Goal: Task Accomplishment & Management: Use online tool/utility

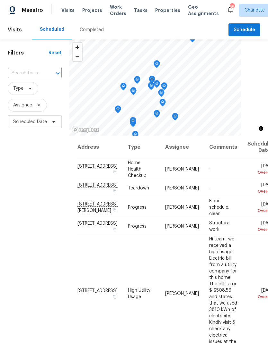
click at [16, 73] on input "text" at bounding box center [26, 73] width 36 height 10
type input "107 Alb"
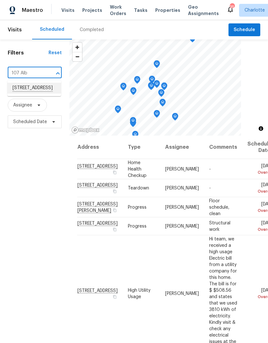
click at [20, 91] on li "[STREET_ADDRESS]" at bounding box center [34, 88] width 54 height 11
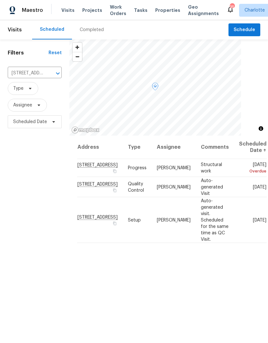
click at [0, 0] on icon at bounding box center [0, 0] width 0 height 0
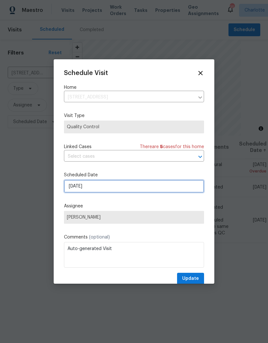
click at [185, 189] on input "[DATE]" at bounding box center [134, 186] width 140 height 13
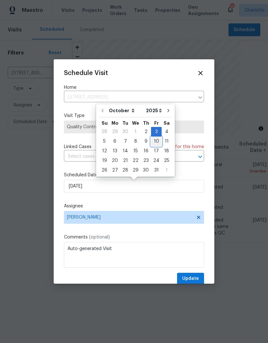
click at [153, 141] on div "10" at bounding box center [156, 141] width 11 height 9
type input "10/10/2025"
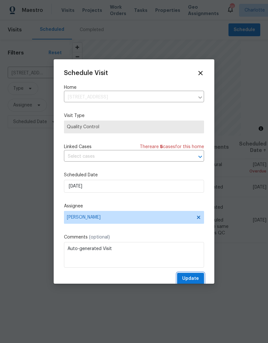
click at [195, 282] on span "Update" at bounding box center [190, 279] width 17 height 8
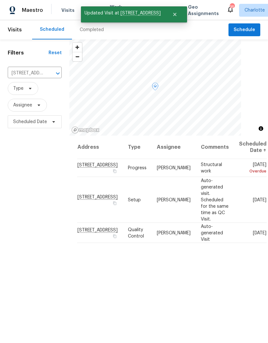
click at [0, 0] on icon at bounding box center [0, 0] width 0 height 0
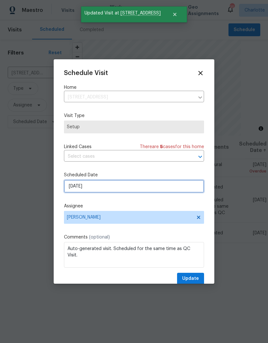
click at [186, 189] on input "[DATE]" at bounding box center [134, 186] width 140 height 13
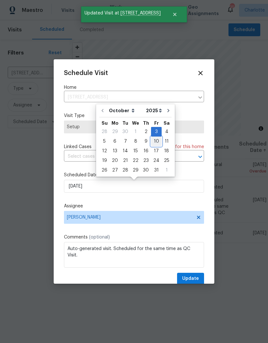
click at [155, 141] on div "10" at bounding box center [156, 141] width 11 height 9
type input "10/10/2025"
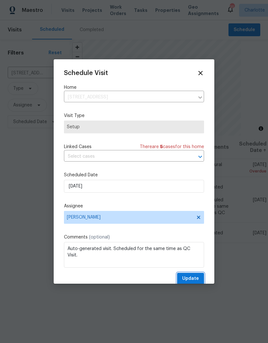
click at [193, 281] on span "Update" at bounding box center [190, 279] width 17 height 8
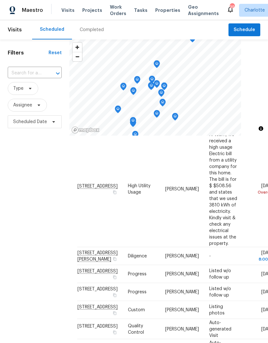
scroll to position [104, 0]
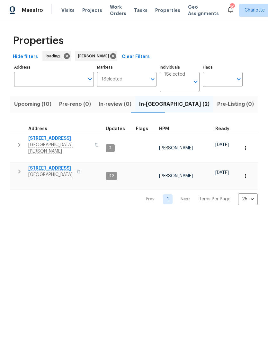
click at [22, 142] on icon "button" at bounding box center [19, 145] width 8 height 8
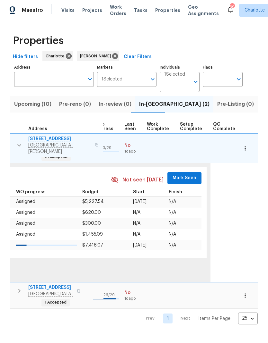
scroll to position [0, 299]
click at [182, 174] on span "Mark Seen" at bounding box center [185, 178] width 24 height 8
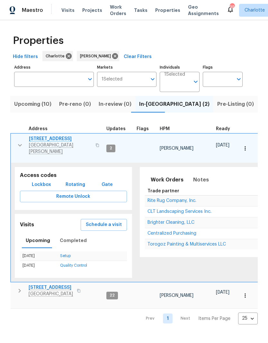
scroll to position [0, 0]
click at [19, 142] on icon "button" at bounding box center [20, 146] width 8 height 8
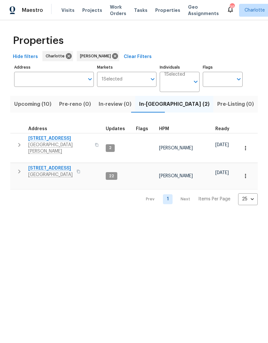
click at [20, 168] on icon "button" at bounding box center [19, 172] width 8 height 8
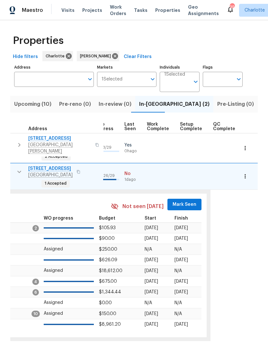
scroll to position [0, 299]
click at [181, 201] on span "Mark Seen" at bounding box center [185, 205] width 24 height 8
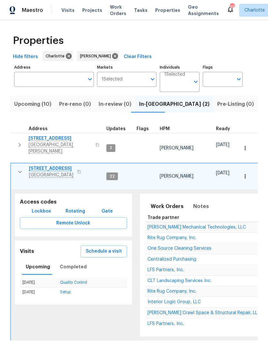
scroll to position [0, 0]
click at [19, 168] on icon "button" at bounding box center [20, 172] width 8 height 8
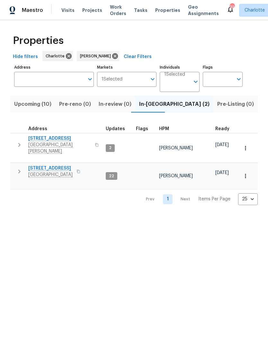
click at [36, 104] on span "Upcoming (10)" at bounding box center [32, 104] width 37 height 9
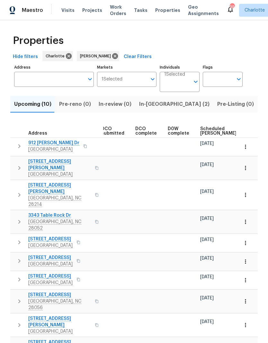
scroll to position [0, 120]
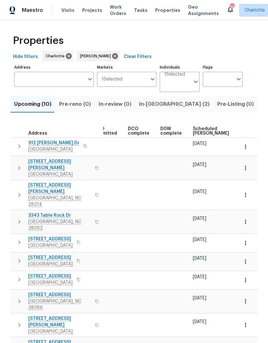
click at [200, 130] on span "Scheduled COE" at bounding box center [211, 131] width 36 height 9
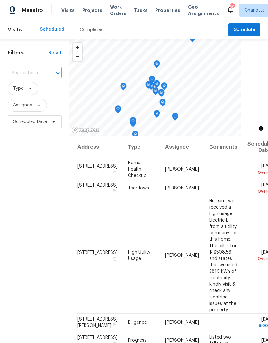
click at [92, 10] on span "Projects" at bounding box center [92, 10] width 20 height 6
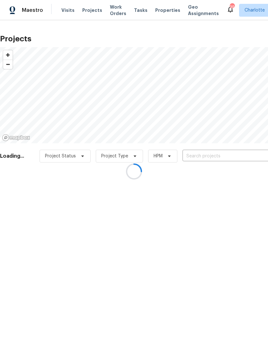
click at [214, 156] on div at bounding box center [134, 171] width 268 height 343
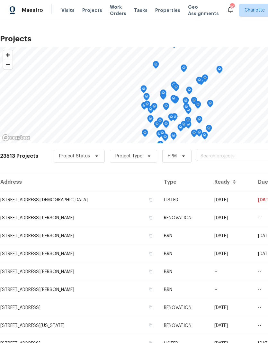
click at [229, 156] on input "text" at bounding box center [233, 157] width 74 height 10
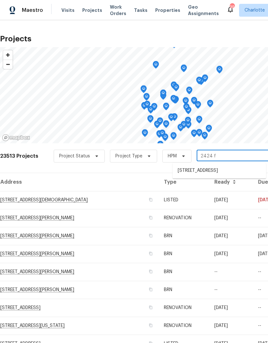
type input "2424 fl"
click at [233, 170] on li "2424 Flintshire Ln, Gastonia, NC 28056" at bounding box center [218, 171] width 93 height 11
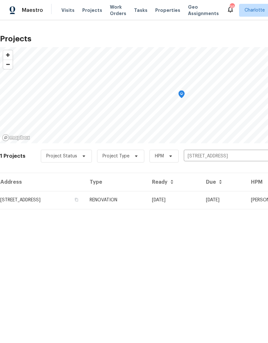
click at [201, 198] on td "10/03/25" at bounding box center [174, 200] width 54 height 18
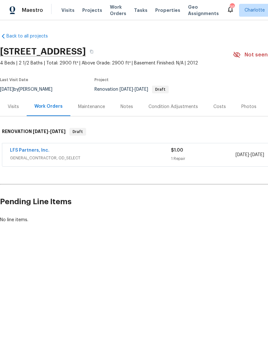
click at [180, 108] on div "Condition Adjustments" at bounding box center [172, 107] width 49 height 6
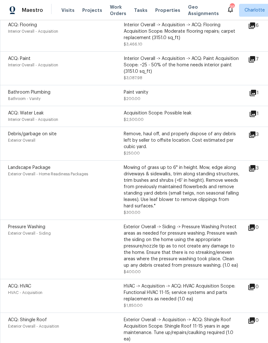
scroll to position [166, 0]
click at [256, 114] on icon at bounding box center [252, 114] width 6 height 6
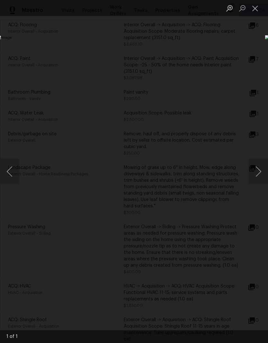
click at [244, 49] on div "Lightbox" at bounding box center [134, 171] width 268 height 343
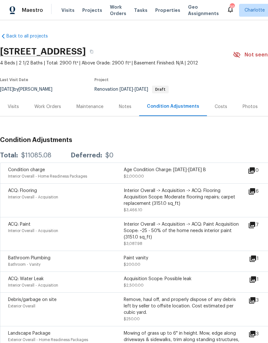
scroll to position [0, 0]
click at [225, 104] on div "Costs" at bounding box center [221, 106] width 28 height 19
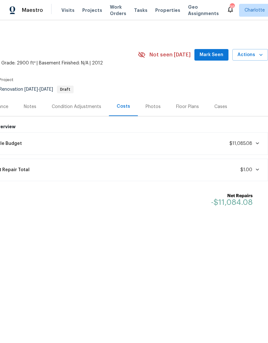
scroll to position [0, 95]
click at [192, 143] on div "Lifecycle Budget $11,085.08" at bounding box center [121, 144] width 284 height 14
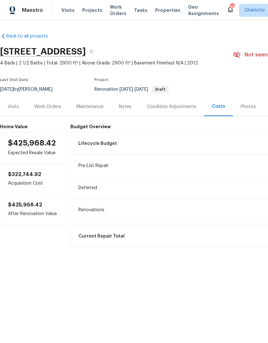
scroll to position [0, 0]
click at [95, 109] on div "Maintenance" at bounding box center [89, 107] width 27 height 6
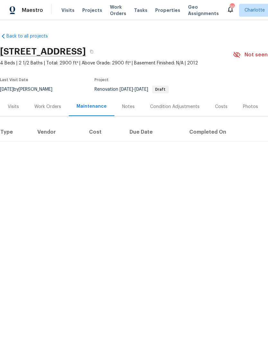
click at [55, 105] on div "Work Orders" at bounding box center [47, 107] width 27 height 6
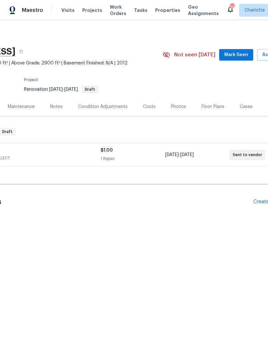
scroll to position [0, 83]
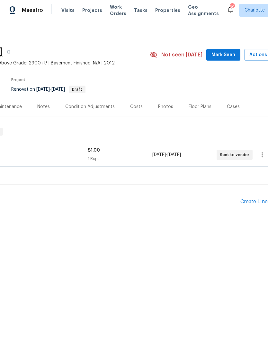
click at [225, 56] on span "Mark Seen" at bounding box center [223, 55] width 24 height 8
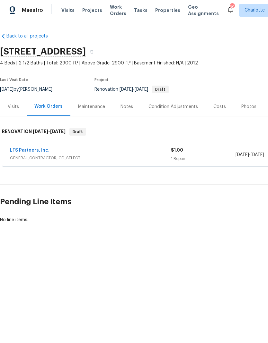
scroll to position [0, 0]
click at [62, 9] on span "Visits" at bounding box center [67, 10] width 13 height 6
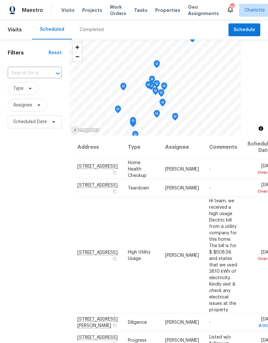
click at [85, 30] on div "Completed" at bounding box center [92, 30] width 24 height 6
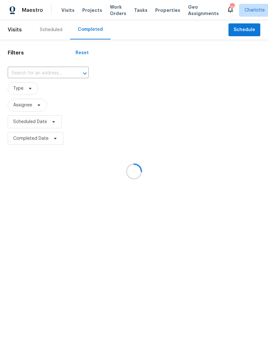
click at [22, 73] on div at bounding box center [134, 171] width 268 height 343
click at [38, 77] on div at bounding box center [134, 171] width 268 height 343
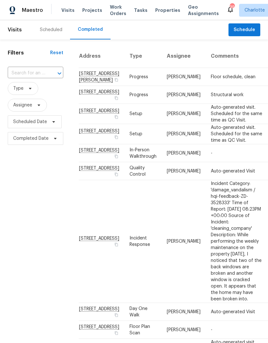
click at [29, 78] on input "text" at bounding box center [27, 73] width 38 height 10
type input "1919 oak"
click at [19, 89] on li "1919 Oak Hollow Rd, Gastonia, NC 28054" at bounding box center [35, 88] width 55 height 11
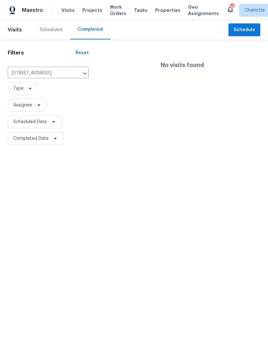
click at [61, 72] on input "1919 Oak Hollow Rd, Gastonia, NC 28054" at bounding box center [39, 73] width 63 height 10
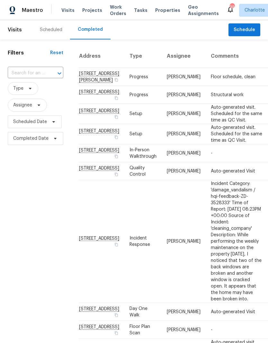
click at [66, 10] on span "Visits" at bounding box center [67, 10] width 13 height 6
click at [249, 31] on span "Schedule" at bounding box center [244, 30] width 22 height 8
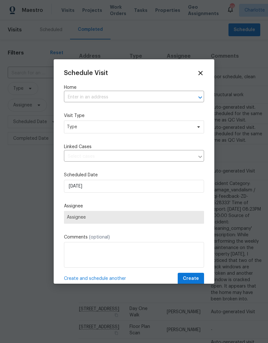
click at [197, 101] on icon "Open" at bounding box center [200, 98] width 8 height 8
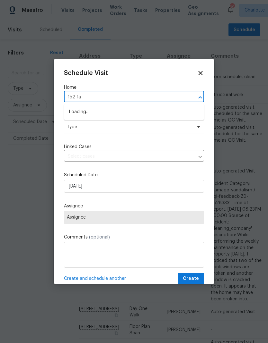
type input "152 far"
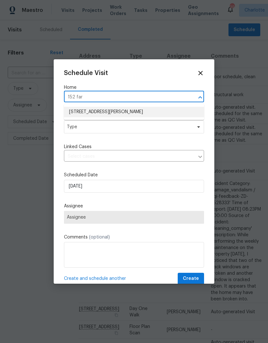
click at [132, 111] on li "[STREET_ADDRESS][PERSON_NAME]" at bounding box center [134, 112] width 140 height 11
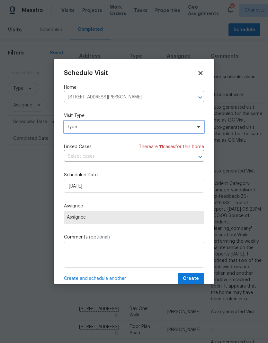
click at [196, 128] on icon at bounding box center [198, 127] width 5 height 5
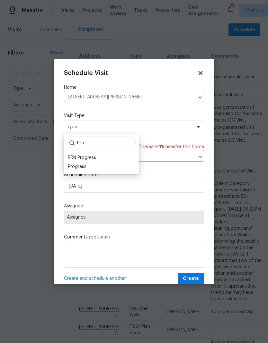
type input "Pro"
click at [75, 170] on div "Progress" at bounding box center [77, 167] width 19 height 6
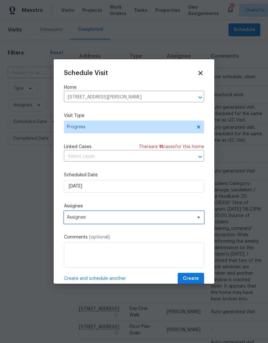
click at [71, 223] on span "Assignee" at bounding box center [134, 217] width 140 height 13
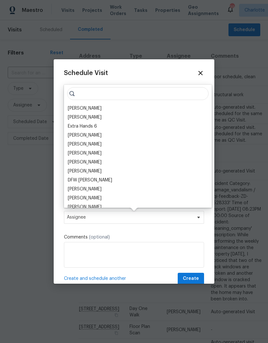
click at [72, 109] on div "[PERSON_NAME]" at bounding box center [85, 108] width 34 height 6
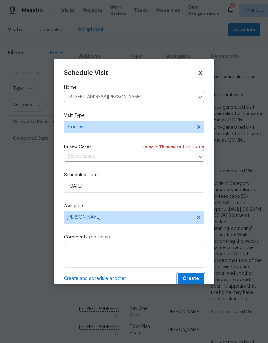
click at [195, 281] on span "Create" at bounding box center [191, 279] width 16 height 8
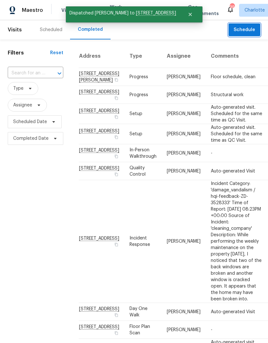
click at [251, 29] on span "Schedule" at bounding box center [244, 30] width 22 height 8
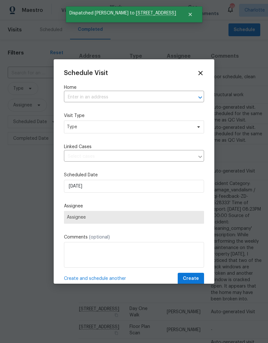
click at [201, 98] on icon "Open" at bounding box center [200, 97] width 4 height 2
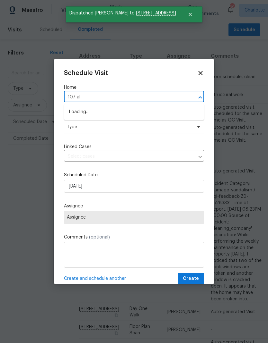
type input "107 alb"
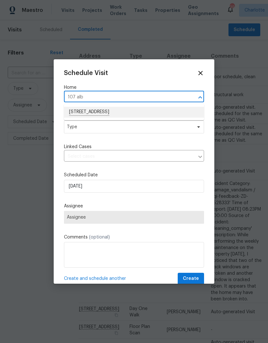
click at [139, 111] on li "[STREET_ADDRESS]" at bounding box center [134, 112] width 140 height 11
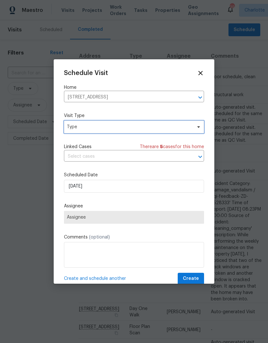
click at [201, 125] on span "Type" at bounding box center [134, 127] width 140 height 13
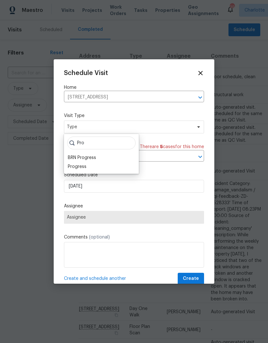
type input "Pro"
click at [75, 170] on div "Progress" at bounding box center [77, 167] width 19 height 6
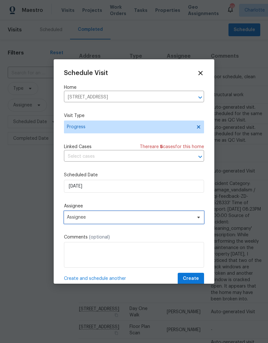
click at [184, 219] on span "Assignee" at bounding box center [130, 217] width 126 height 5
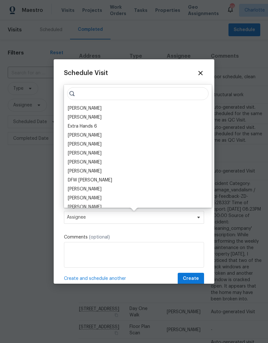
click at [71, 108] on div "[PERSON_NAME]" at bounding box center [85, 108] width 34 height 6
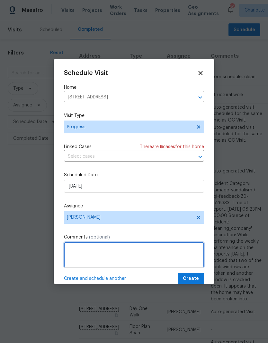
click at [178, 257] on textarea at bounding box center [134, 255] width 140 height 26
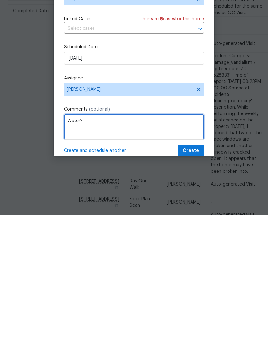
type textarea "Water?"
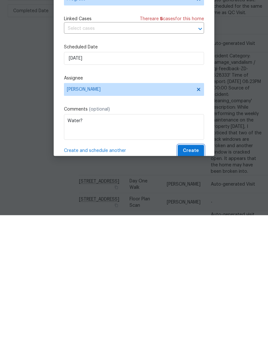
click at [199, 273] on button "Create" at bounding box center [191, 279] width 26 height 12
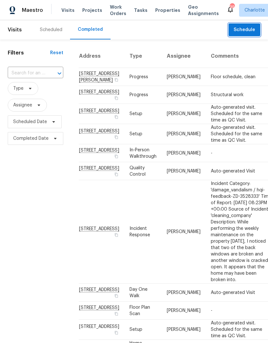
scroll to position [0, 0]
click at [82, 7] on span "Projects" at bounding box center [92, 10] width 20 height 6
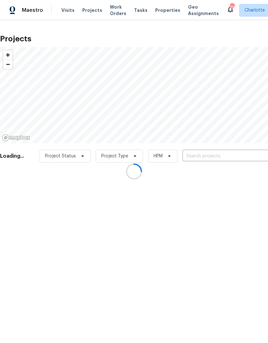
click at [247, 156] on div at bounding box center [134, 171] width 268 height 343
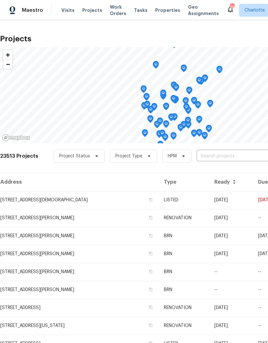
click at [240, 158] on input "text" at bounding box center [233, 157] width 74 height 10
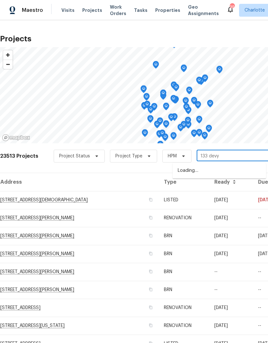
type input "133 devyn"
click at [225, 173] on li "[STREET_ADDRESS][PERSON_NAME]" at bounding box center [218, 171] width 93 height 11
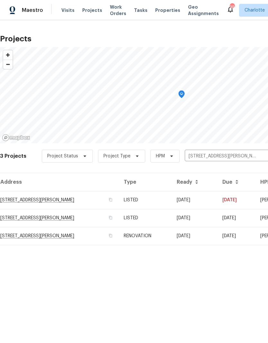
click at [217, 197] on td "09/29/25" at bounding box center [194, 200] width 46 height 18
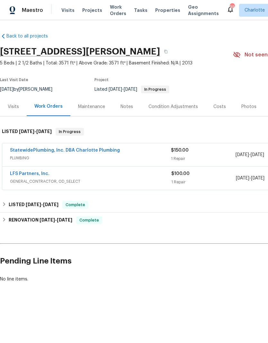
click at [19, 149] on link "StatewidePlumbing, Inc. DBA Charlotte Plumbing" at bounding box center [65, 150] width 110 height 4
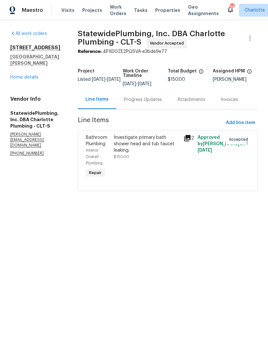
click at [162, 103] on div "Progress Updates" at bounding box center [143, 100] width 38 height 6
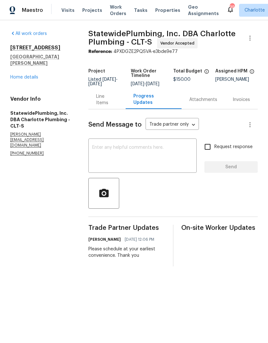
click at [178, 154] on textarea at bounding box center [142, 156] width 100 height 22
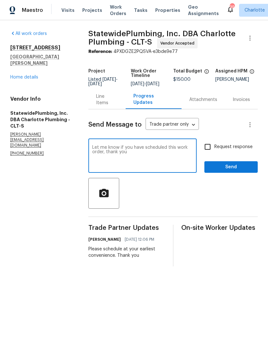
type textarea "Let me know if you have scheduled this work order, thank you"
click at [214, 152] on input "Request response" at bounding box center [207, 146] width 13 height 13
checkbox input "true"
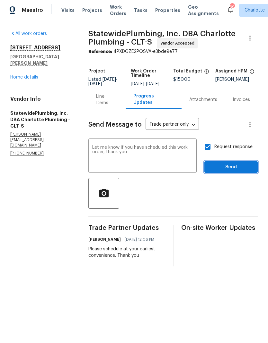
click at [239, 169] on span "Send" at bounding box center [230, 167] width 43 height 8
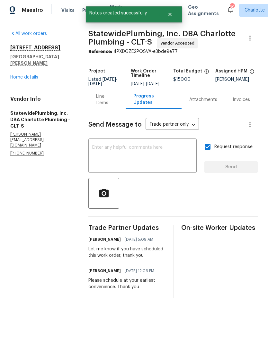
click at [15, 75] on link "Home details" at bounding box center [24, 77] width 28 height 4
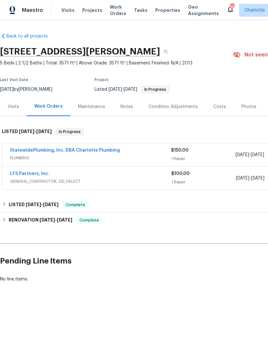
click at [66, 11] on span "Visits" at bounding box center [67, 10] width 13 height 6
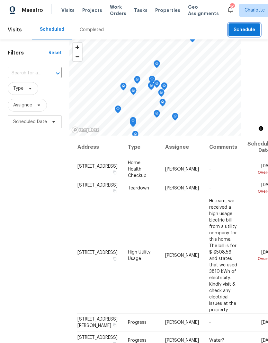
click at [250, 29] on span "Schedule" at bounding box center [244, 30] width 22 height 8
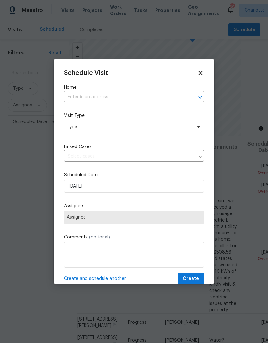
click at [199, 98] on icon "Open" at bounding box center [200, 97] width 4 height 2
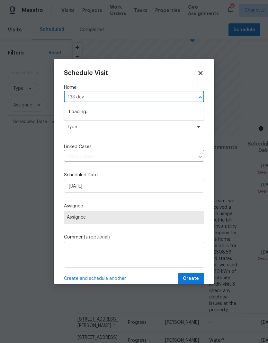
type input "133 devy"
click at [157, 112] on li "[STREET_ADDRESS][PERSON_NAME]" at bounding box center [134, 112] width 140 height 11
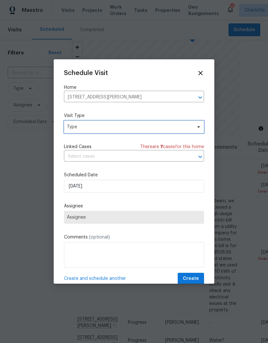
click at [200, 127] on icon at bounding box center [198, 127] width 5 height 5
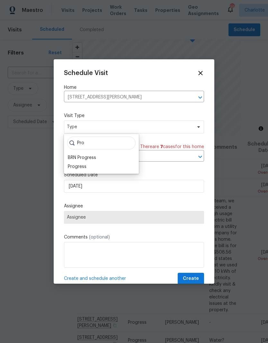
type input "Pro"
click at [85, 166] on div "Progress" at bounding box center [77, 167] width 19 height 6
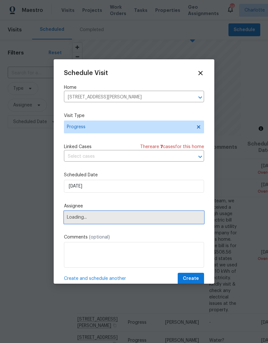
click at [145, 220] on span "Loading..." at bounding box center [134, 217] width 134 height 5
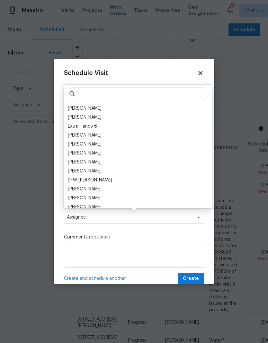
click at [88, 109] on div "[PERSON_NAME]" at bounding box center [85, 108] width 34 height 6
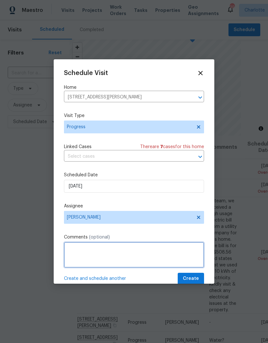
click at [124, 251] on textarea at bounding box center [134, 255] width 140 height 26
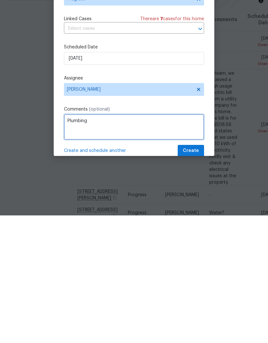
type textarea "Plumbing"
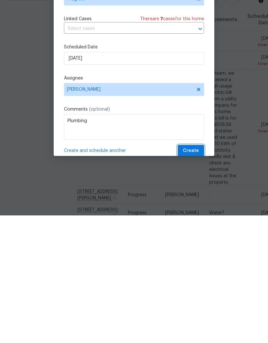
click at [197, 275] on span "Create" at bounding box center [191, 279] width 16 height 8
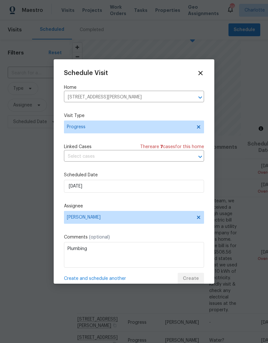
scroll to position [0, 0]
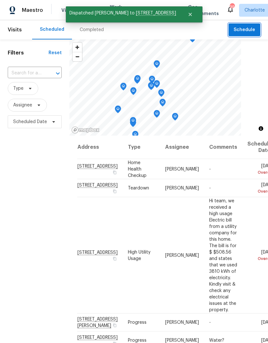
click at [249, 30] on span "Schedule" at bounding box center [244, 30] width 22 height 8
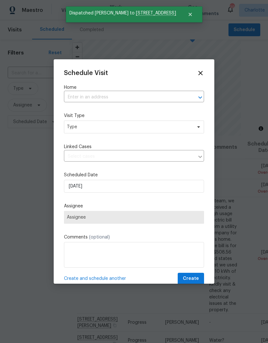
click at [199, 94] on icon "Open" at bounding box center [200, 98] width 8 height 8
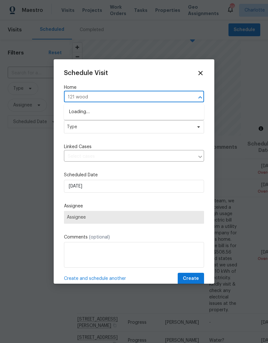
type input "121 woodb"
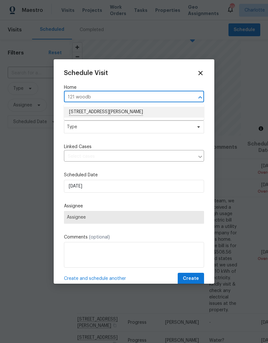
click at [157, 111] on li "[STREET_ADDRESS][PERSON_NAME]" at bounding box center [134, 112] width 140 height 11
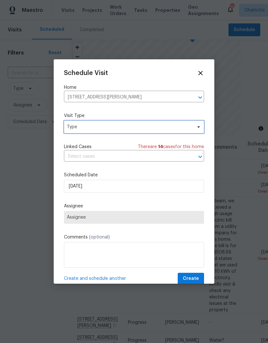
click at [198, 127] on icon at bounding box center [198, 127] width 5 height 5
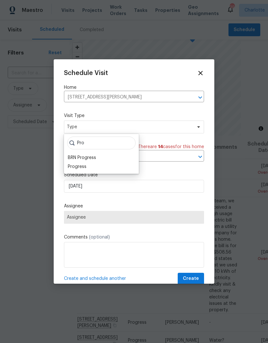
type input "Pro"
click at [72, 170] on div "Progress" at bounding box center [77, 167] width 19 height 6
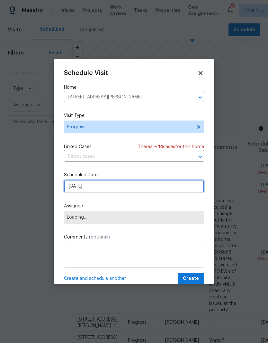
click at [68, 188] on input "10/2/2025" at bounding box center [134, 186] width 140 height 13
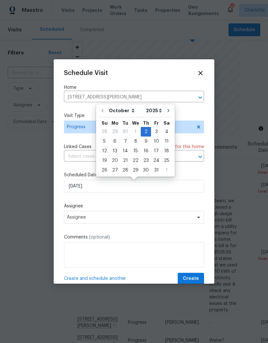
click at [65, 205] on label "Assignee" at bounding box center [134, 206] width 140 height 6
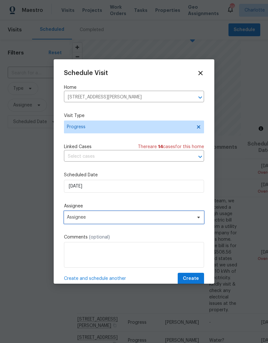
click at [70, 219] on span "Assignee" at bounding box center [130, 217] width 126 height 5
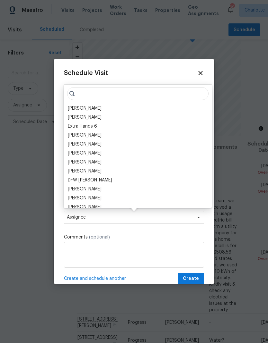
click at [73, 108] on div "[PERSON_NAME]" at bounding box center [85, 108] width 34 height 6
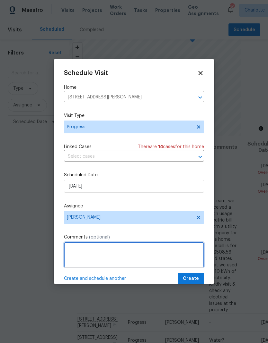
click at [185, 249] on textarea at bounding box center [134, 255] width 140 height 26
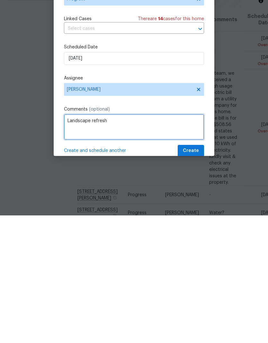
type textarea "Landscape refresh"
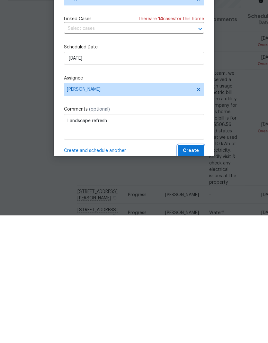
click at [195, 275] on span "Create" at bounding box center [191, 279] width 16 height 8
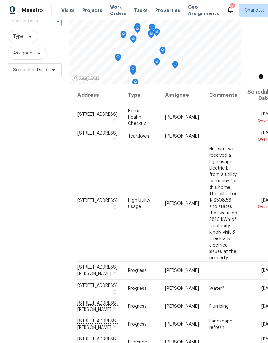
scroll to position [52, 0]
click at [13, 334] on div "Filters Reset ​ Type Assignee Scheduled Date" at bounding box center [34, 173] width 69 height 371
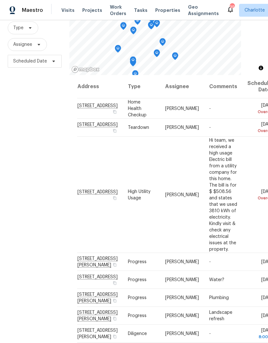
click at [27, 308] on div "Filters Reset ​ Type Assignee Scheduled Date" at bounding box center [34, 164] width 69 height 371
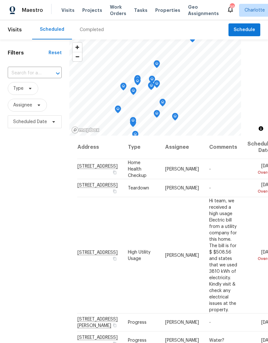
scroll to position [0, 0]
click at [251, 28] on span "Schedule" at bounding box center [244, 30] width 22 height 8
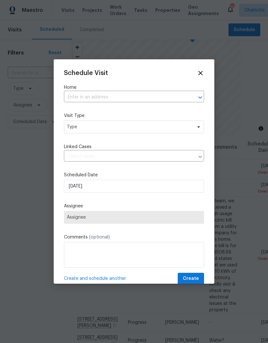
click at [197, 98] on icon "Open" at bounding box center [200, 98] width 8 height 8
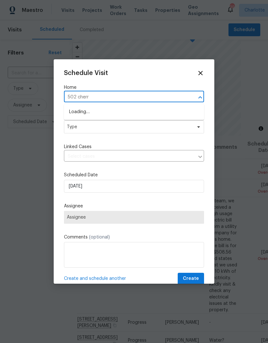
type input "502 cherry"
click at [160, 111] on li "[STREET_ADDRESS]" at bounding box center [134, 112] width 140 height 11
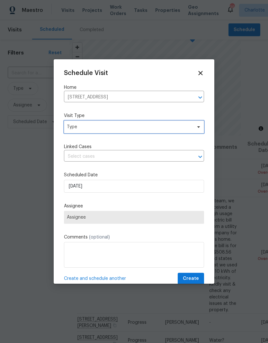
click at [198, 129] on icon at bounding box center [198, 127] width 5 height 5
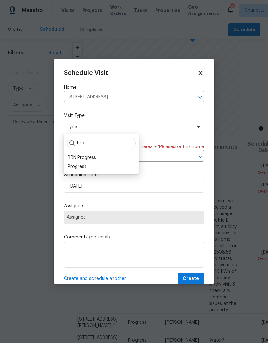
type input "Pro"
click at [85, 164] on div "Progress" at bounding box center [77, 167] width 19 height 6
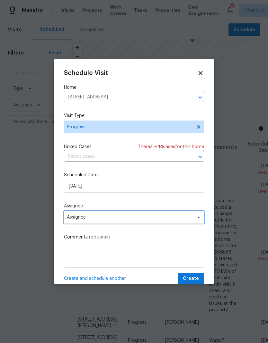
click at [193, 218] on span "Assignee" at bounding box center [134, 217] width 140 height 13
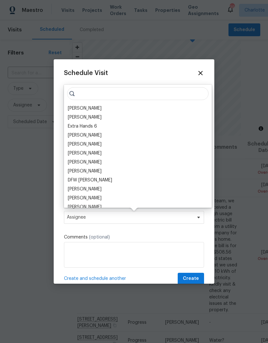
click at [85, 111] on div "[PERSON_NAME]" at bounding box center [85, 108] width 34 height 6
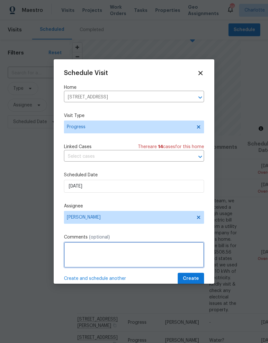
click at [132, 249] on textarea at bounding box center [134, 255] width 140 height 26
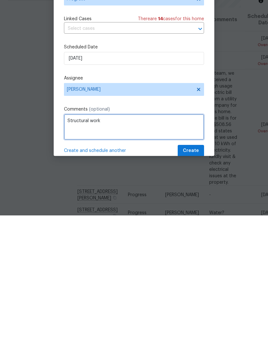
type textarea "Structural work"
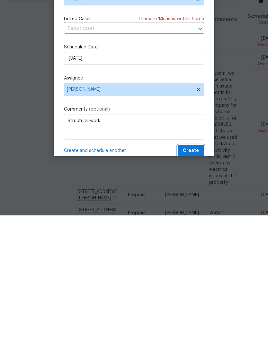
click at [195, 275] on span "Create" at bounding box center [191, 279] width 16 height 8
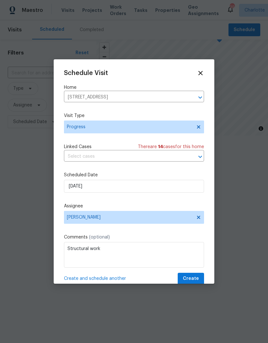
scroll to position [0, 0]
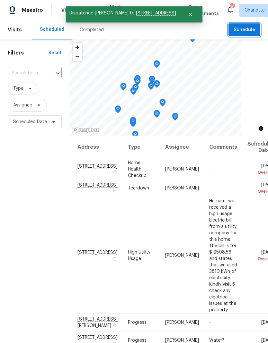
click at [245, 28] on span "Schedule" at bounding box center [244, 30] width 22 height 8
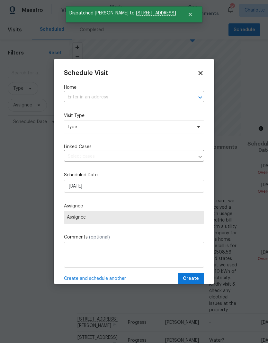
click at [193, 97] on div at bounding box center [195, 97] width 17 height 9
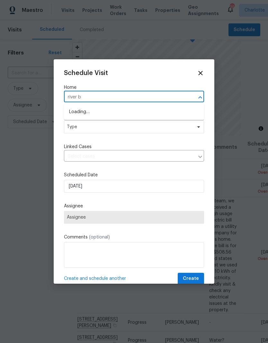
type input "river bi"
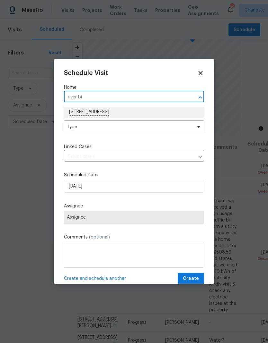
click at [156, 115] on li "[STREET_ADDRESS]" at bounding box center [134, 112] width 140 height 11
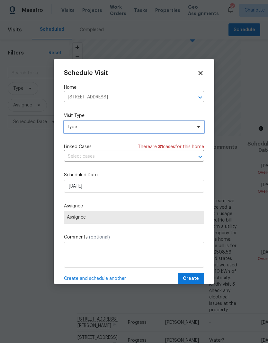
click at [197, 128] on icon at bounding box center [198, 127] width 5 height 5
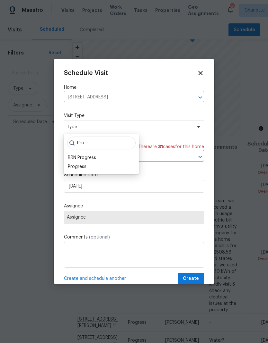
type input "Pro"
click at [80, 165] on div "Progress" at bounding box center [77, 167] width 19 height 6
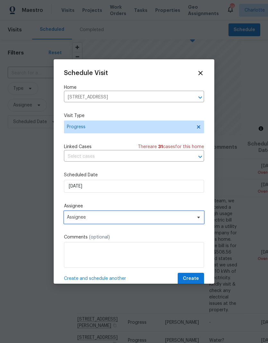
click at [145, 220] on span "Assignee" at bounding box center [130, 217] width 126 height 5
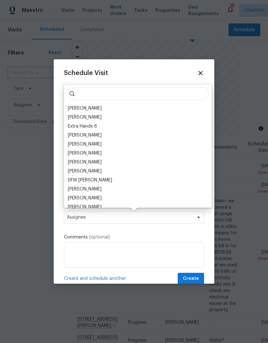
click at [84, 109] on div "[PERSON_NAME]" at bounding box center [85, 108] width 34 height 6
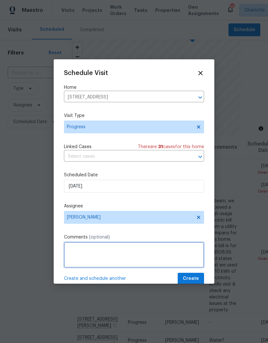
click at [147, 253] on textarea at bounding box center [134, 255] width 140 height 26
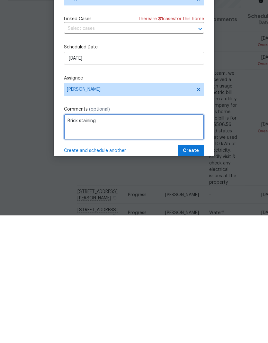
type textarea "Brick staining"
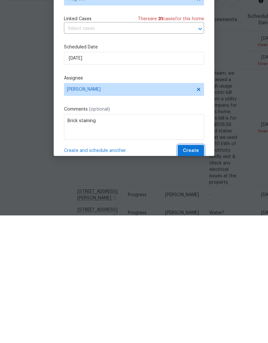
click at [197, 275] on span "Create" at bounding box center [191, 279] width 16 height 8
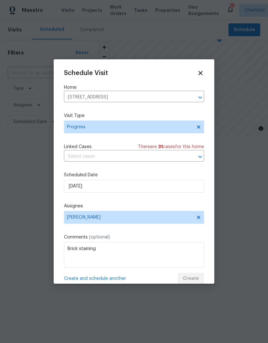
scroll to position [0, 0]
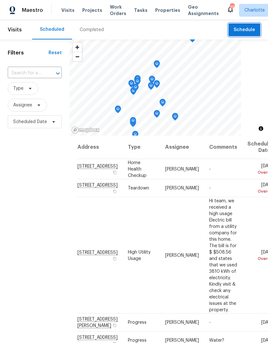
click at [254, 27] on span "Schedule" at bounding box center [244, 30] width 22 height 8
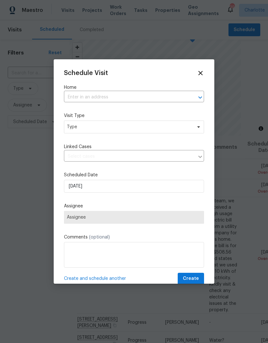
click at [197, 99] on icon "Open" at bounding box center [200, 98] width 8 height 8
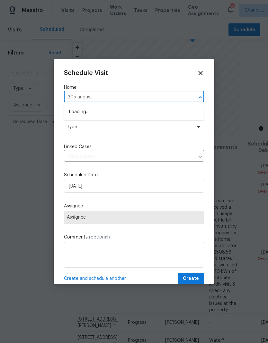
type input "305 augustu"
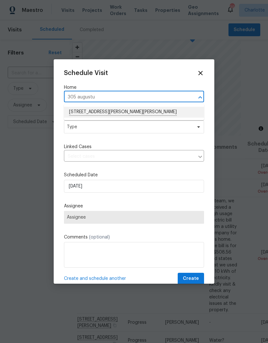
click at [159, 111] on li "[STREET_ADDRESS][PERSON_NAME][PERSON_NAME]" at bounding box center [134, 112] width 140 height 11
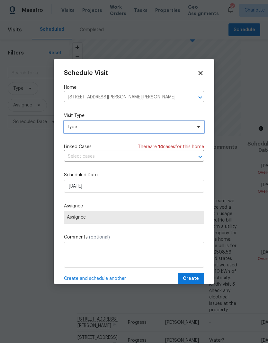
click at [197, 128] on icon at bounding box center [198, 127] width 5 height 5
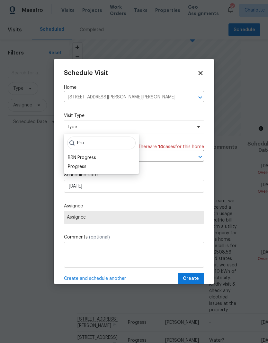
type input "Pro"
click at [82, 168] on div "Progress" at bounding box center [77, 167] width 19 height 6
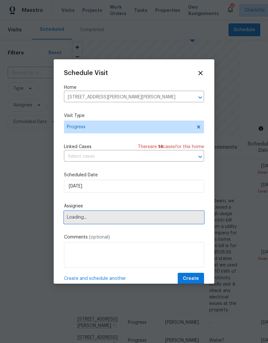
click at [141, 220] on span "Loading..." at bounding box center [134, 217] width 134 height 5
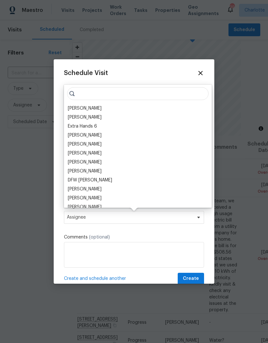
click at [85, 110] on div "[PERSON_NAME]" at bounding box center [85, 108] width 34 height 6
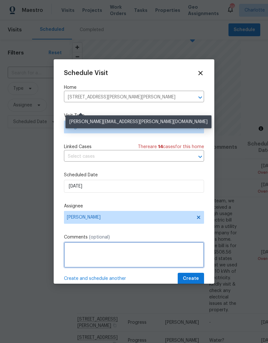
click at [133, 251] on textarea at bounding box center [134, 255] width 140 height 26
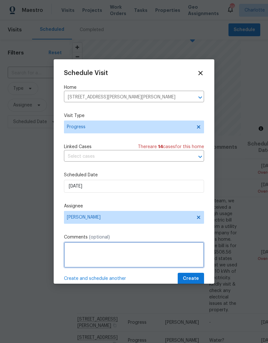
scroll to position [21, 0]
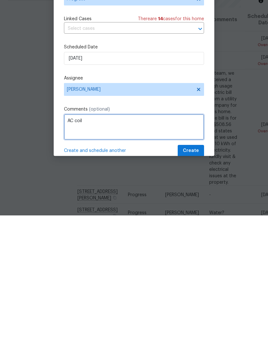
type textarea "AC coil"
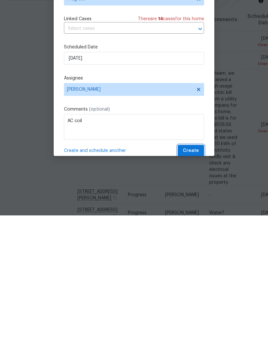
click at [199, 273] on button "Create" at bounding box center [191, 279] width 26 height 12
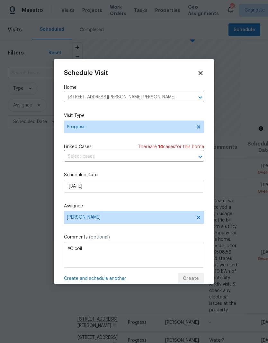
scroll to position [0, 0]
